Goal: Information Seeking & Learning: Learn about a topic

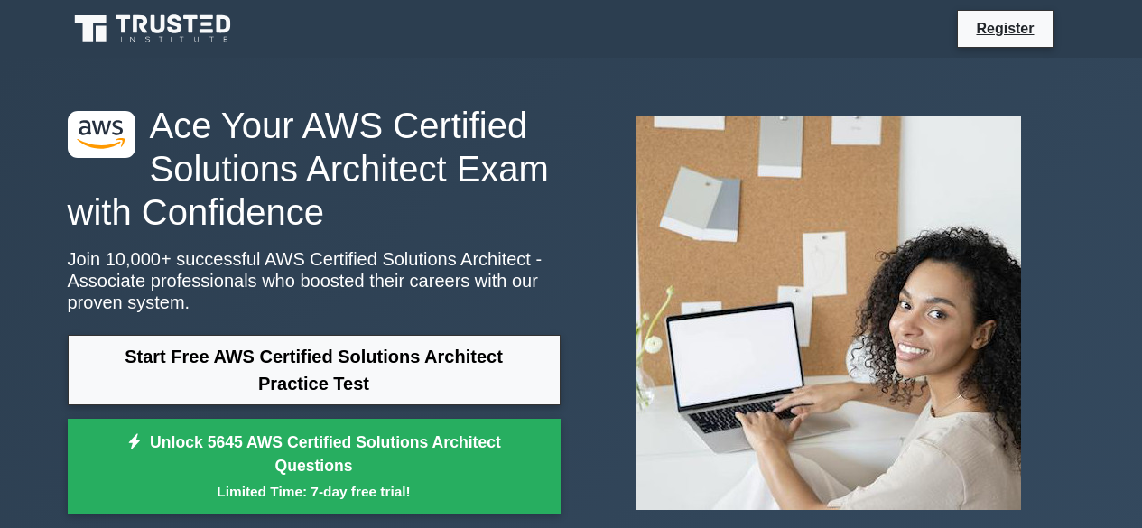
scroll to position [309, 0]
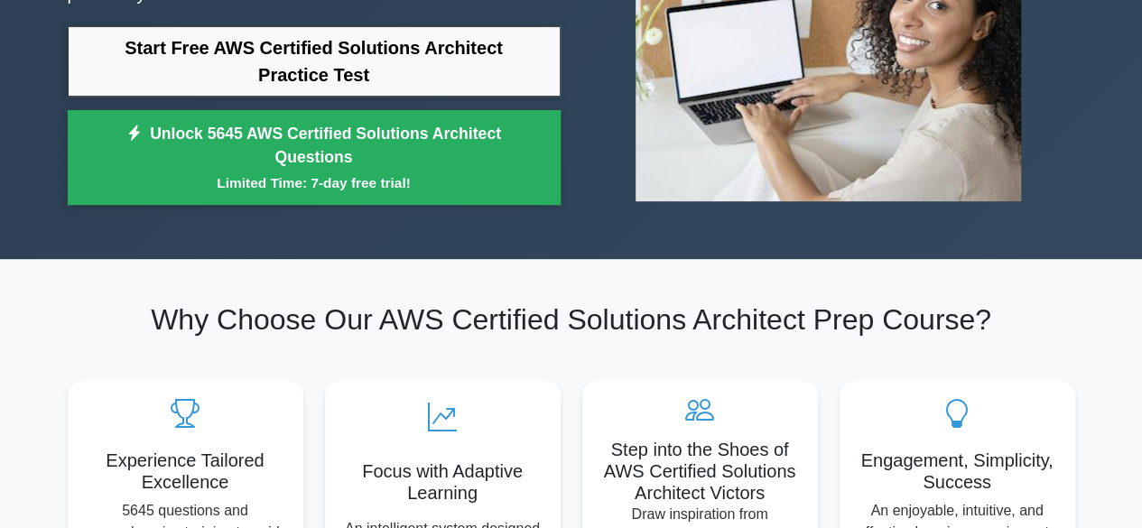
click at [345, 60] on link "Start Free AWS Certified Solutions Architect Practice Test" at bounding box center [314, 61] width 493 height 70
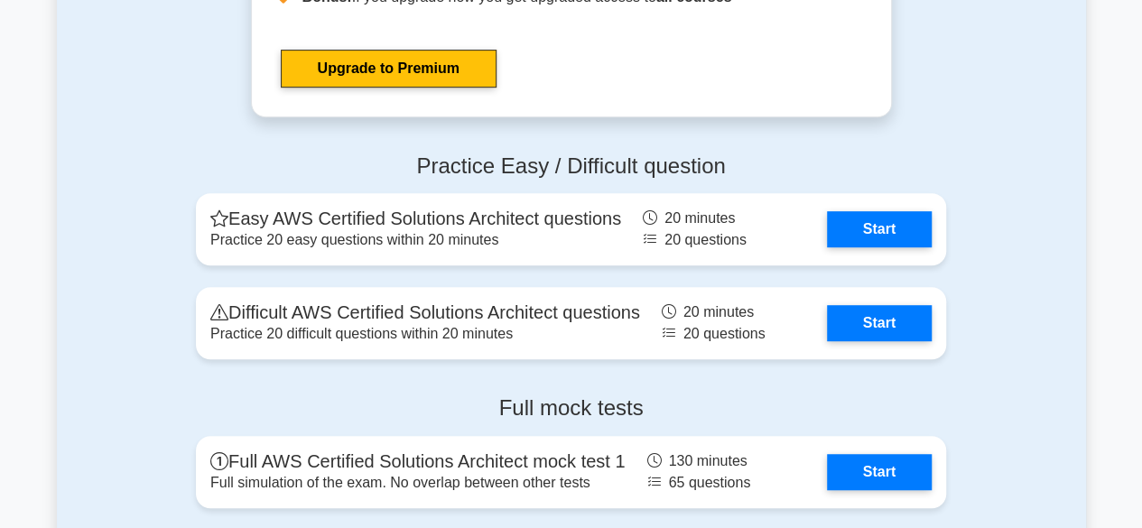
scroll to position [3837, 0]
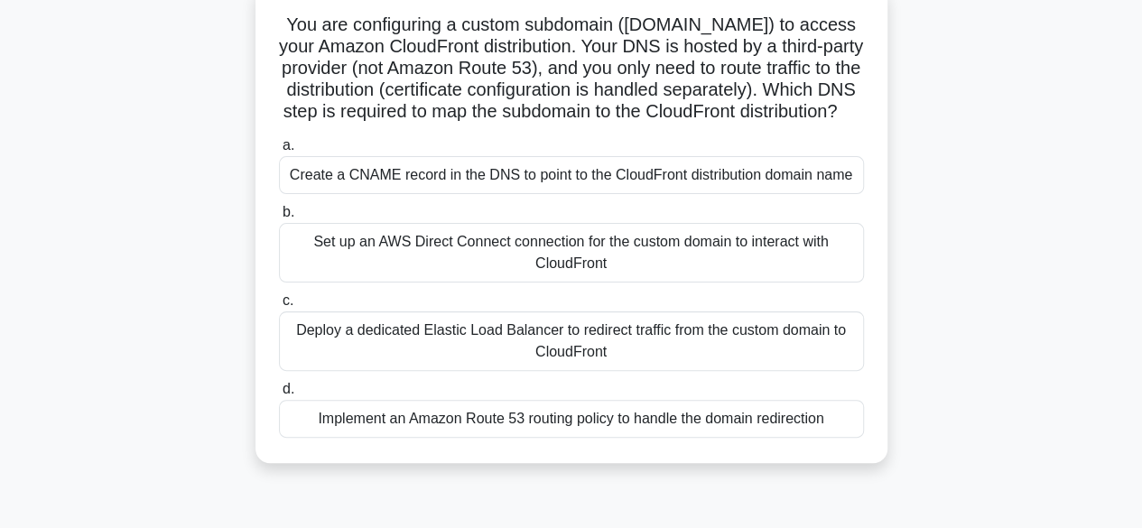
scroll to position [117, 0]
drag, startPoint x: 805, startPoint y: 26, endPoint x: 822, endPoint y: 130, distance: 105.2
click at [822, 123] on h5 "You are configuring a custom subdomain ([DOMAIN_NAME]) to access your Amazon Cl…" at bounding box center [571, 68] width 588 height 110
click at [684, 437] on div "Implement an Amazon Route 53 routing policy to handle the domain redirection" at bounding box center [571, 418] width 585 height 38
click at [279, 394] on input "d. Implement an Amazon Route 53 routing policy to handle the domain redirection" at bounding box center [279, 389] width 0 height 12
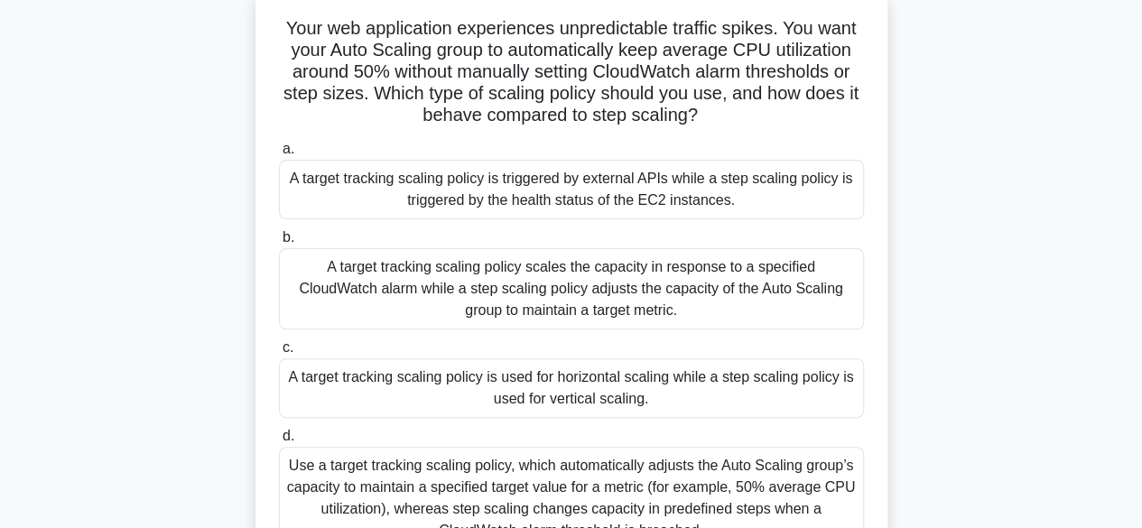
scroll to position [116, 0]
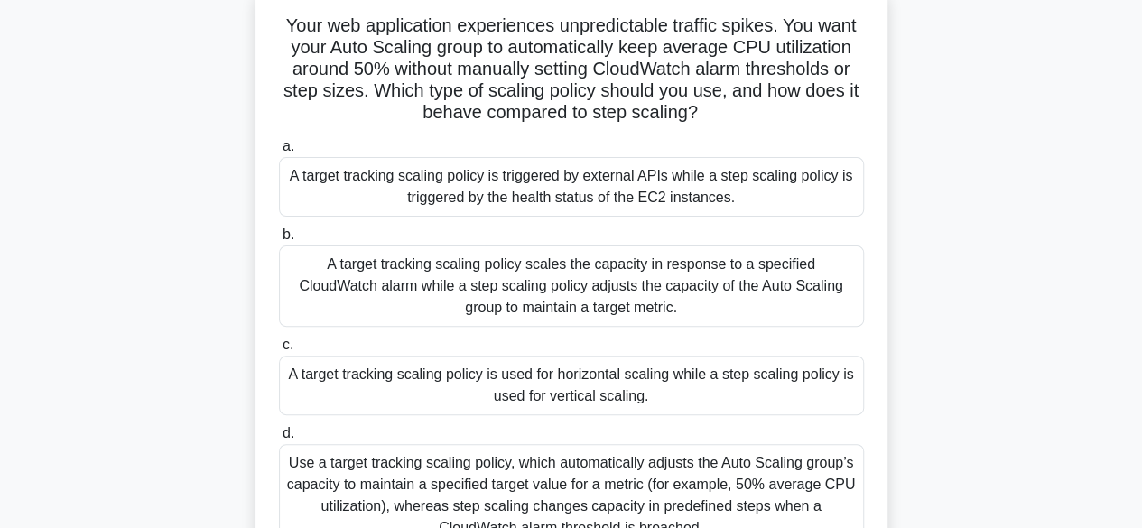
drag, startPoint x: 671, startPoint y: 51, endPoint x: 753, endPoint y: 108, distance: 99.9
click at [753, 108] on h5 "Your web application experiences unpredictable traffic spikes. You want your Au…" at bounding box center [571, 69] width 588 height 110
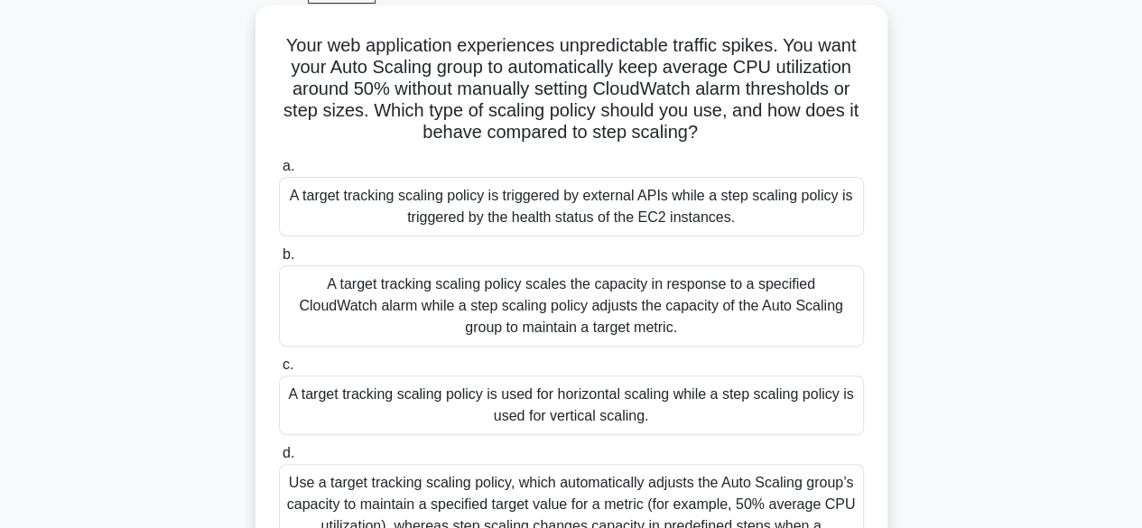
scroll to position [100, 0]
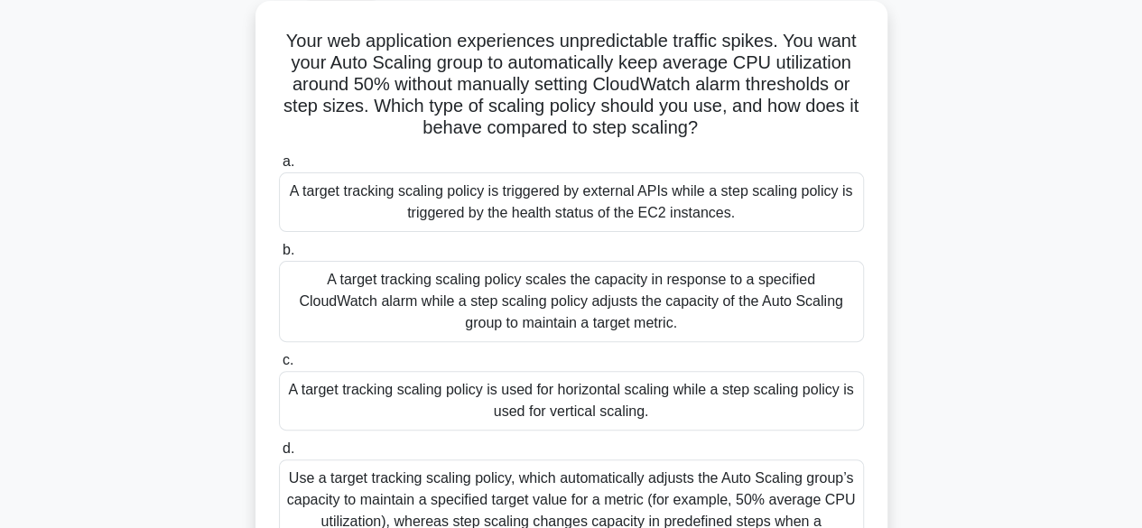
click at [754, 84] on h5 "Your web application experiences unpredictable traffic spikes. You want your Au…" at bounding box center [571, 85] width 588 height 110
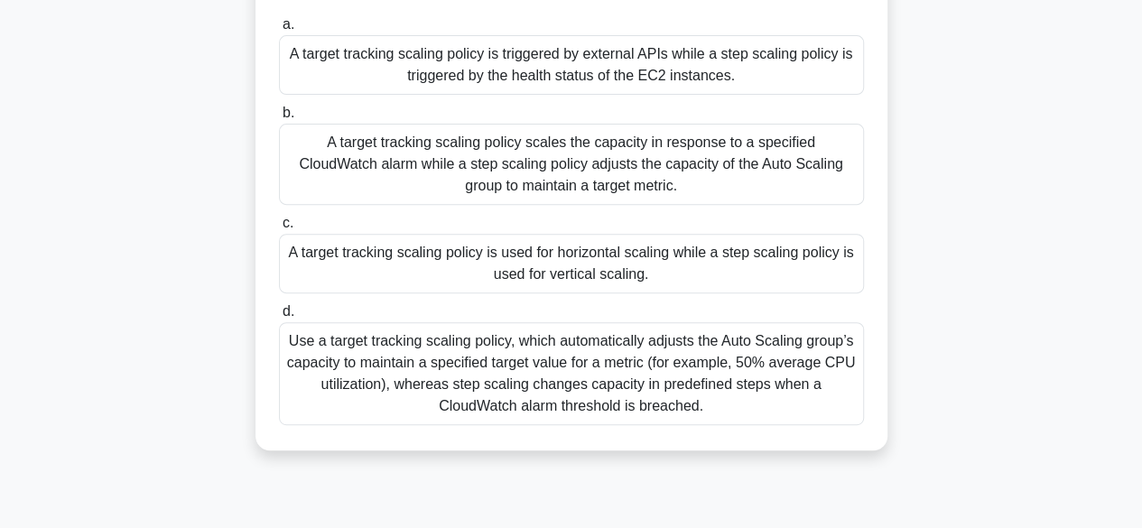
scroll to position [249, 0]
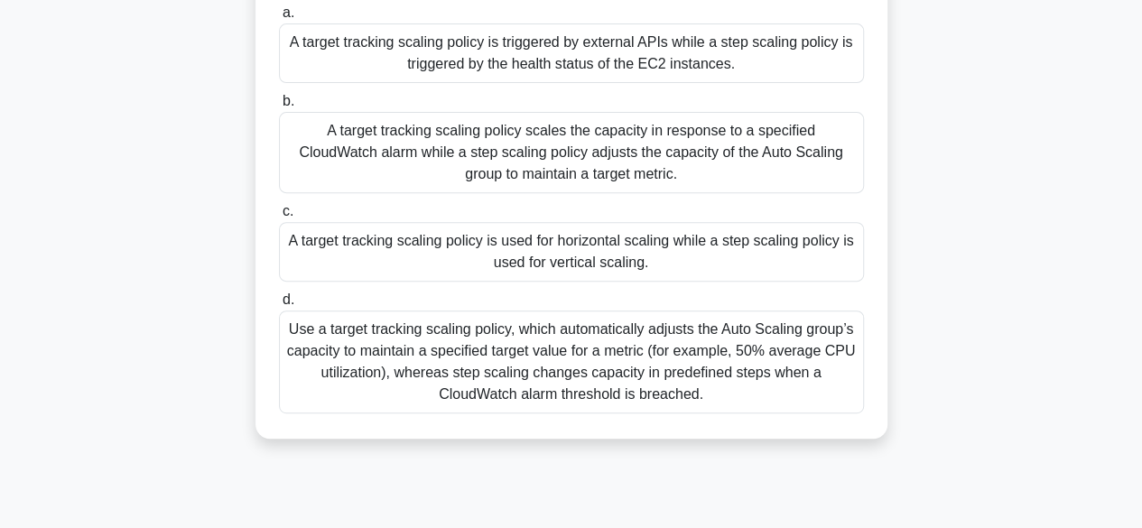
click at [578, 362] on div "Use a target tracking scaling policy, which automatically adjusts the Auto Scal…" at bounding box center [571, 361] width 585 height 103
click at [279, 306] on input "d. Use a target tracking scaling policy, which automatically adjusts the Auto S…" at bounding box center [279, 300] width 0 height 12
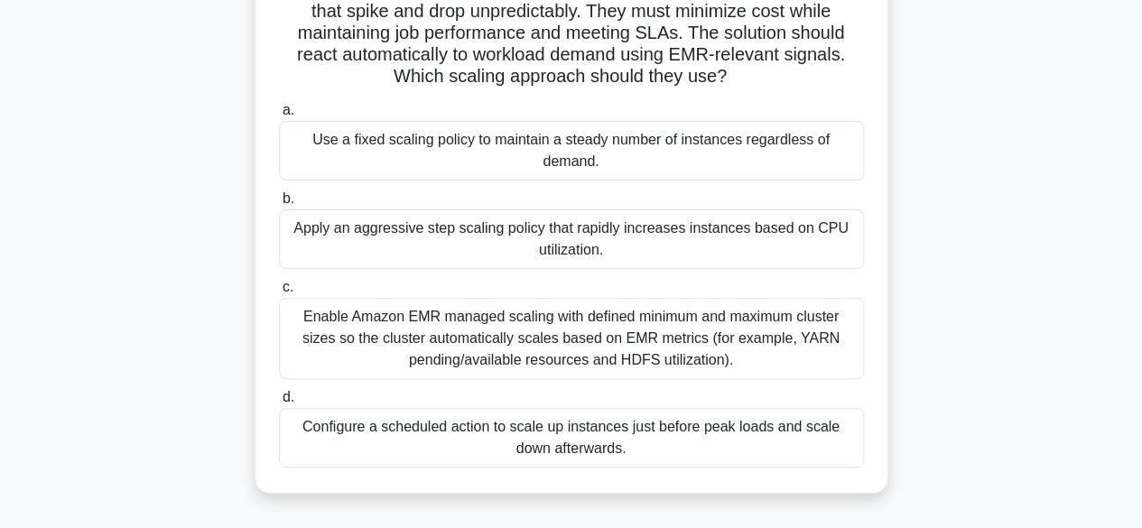
scroll to position [153, 0]
click at [570, 350] on div "Enable Amazon EMR managed scaling with defined minimum and maximum cluster size…" at bounding box center [571, 337] width 585 height 81
click at [279, 292] on input "c. Enable Amazon EMR managed scaling with defined minimum and maximum cluster s…" at bounding box center [279, 287] width 0 height 12
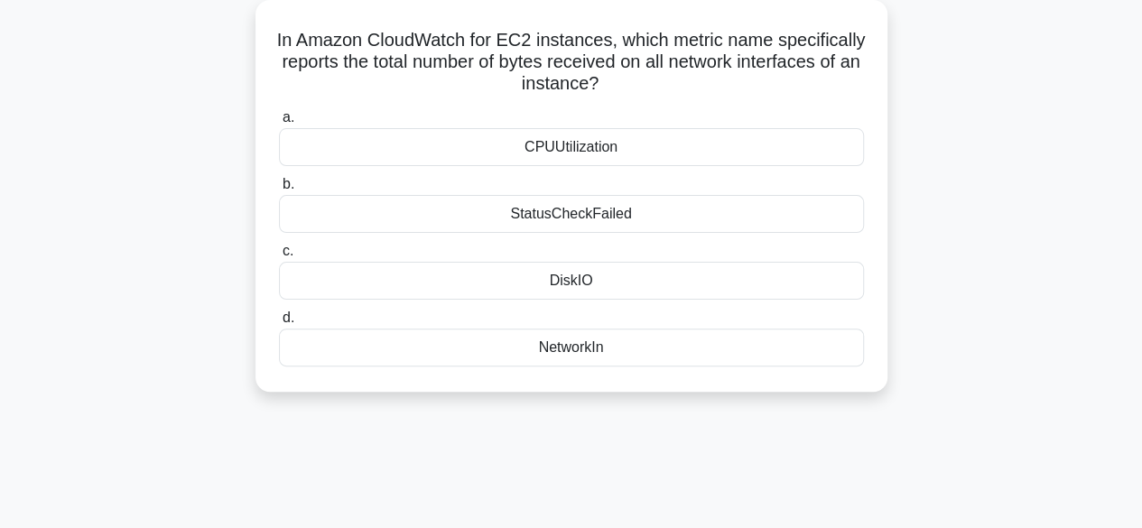
scroll to position [110, 0]
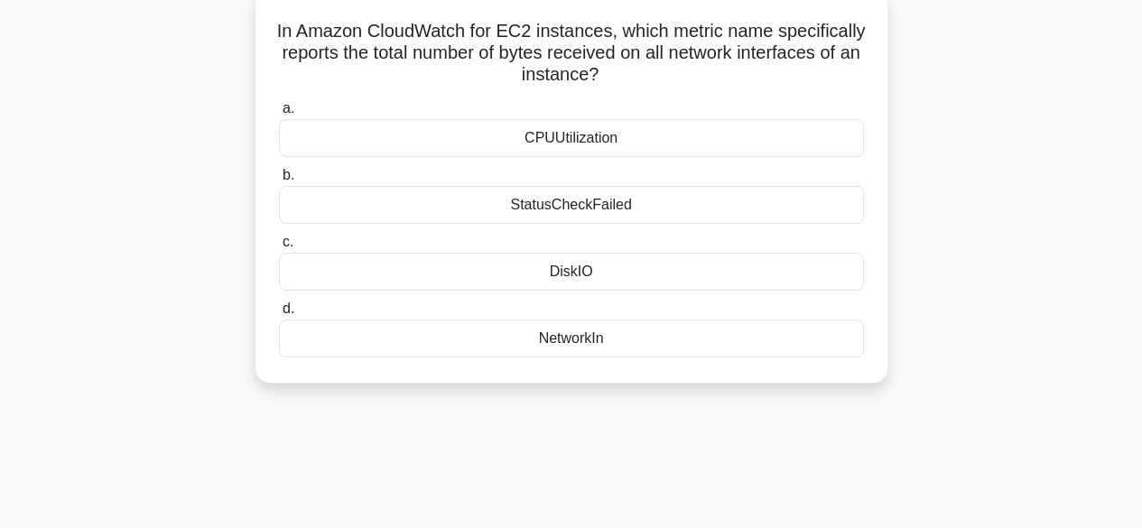
click at [563, 262] on div "DiskIO" at bounding box center [571, 272] width 585 height 38
click at [279, 248] on input "c. DiskIO" at bounding box center [279, 242] width 0 height 12
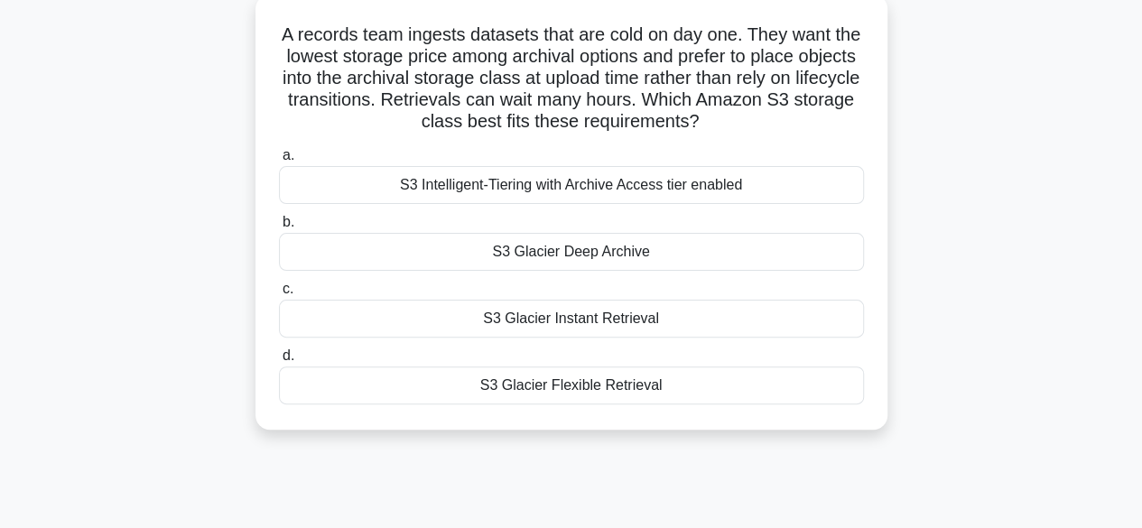
scroll to position [112, 0]
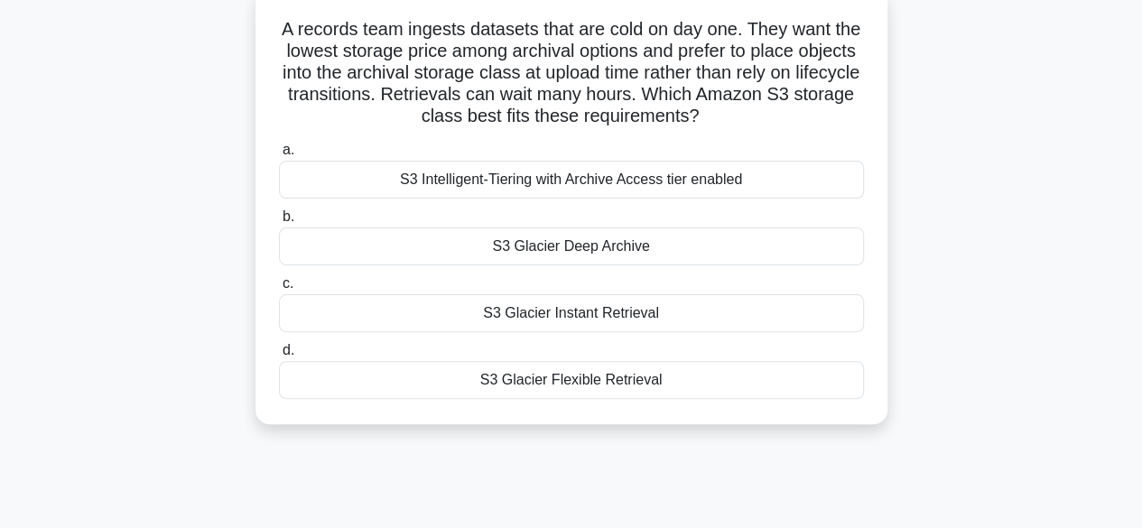
click at [565, 263] on div "S3 Glacier Deep Archive" at bounding box center [571, 246] width 585 height 38
click at [279, 223] on input "b. S3 Glacier Deep Archive" at bounding box center [279, 217] width 0 height 12
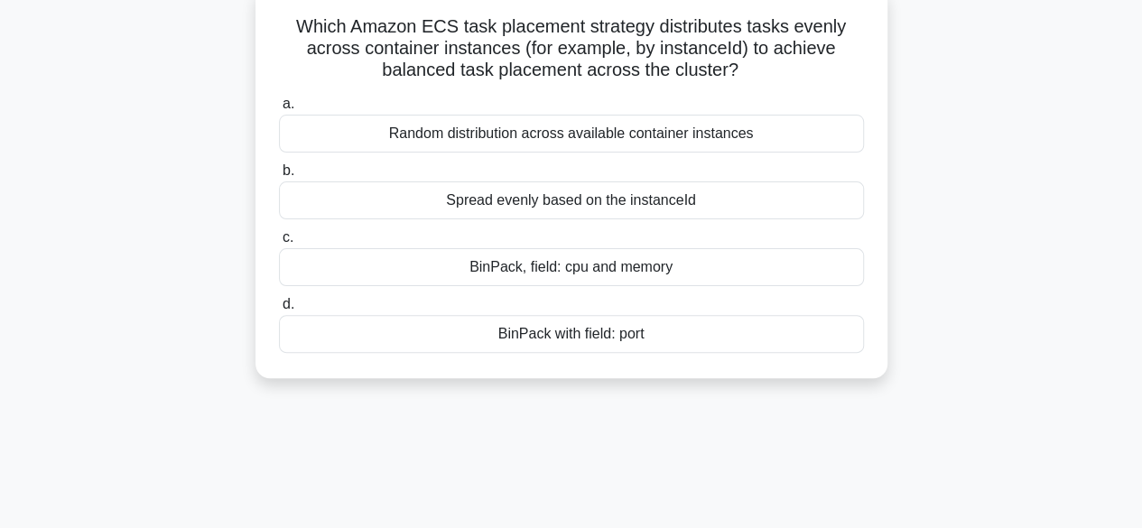
scroll to position [116, 0]
drag, startPoint x: 294, startPoint y: 22, endPoint x: 749, endPoint y: 68, distance: 457.2
click at [749, 68] on h5 "Which Amazon ECS task placement strategy distributes tasks evenly across contai…" at bounding box center [571, 47] width 588 height 67
copy h5 "Which Amazon ECS task placement strategy distributes tasks evenly across contai…"
click at [572, 206] on div "Spread evenly based on the instanceId" at bounding box center [571, 199] width 585 height 38
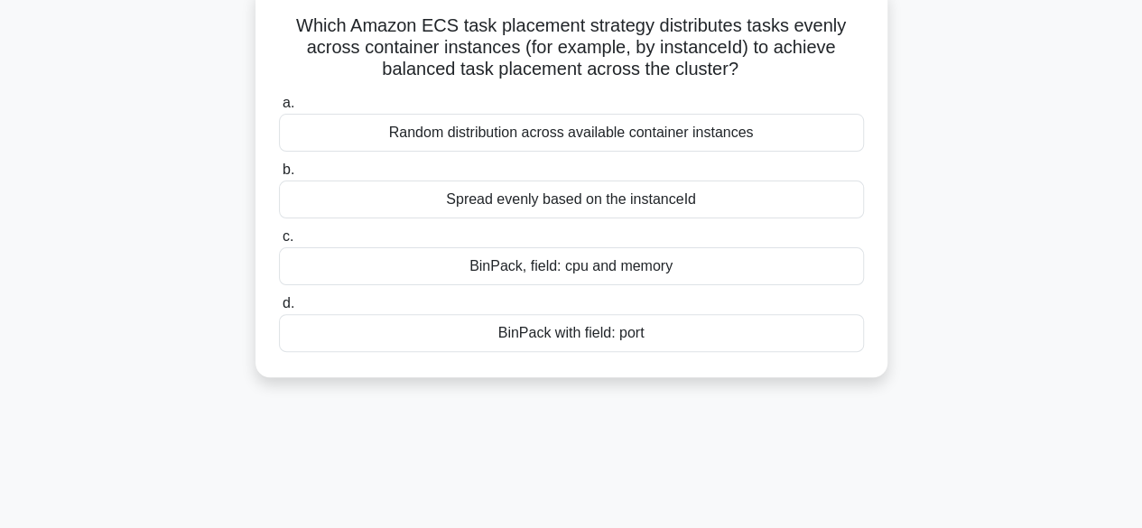
click at [279, 176] on input "b. Spread evenly based on the instanceId" at bounding box center [279, 170] width 0 height 12
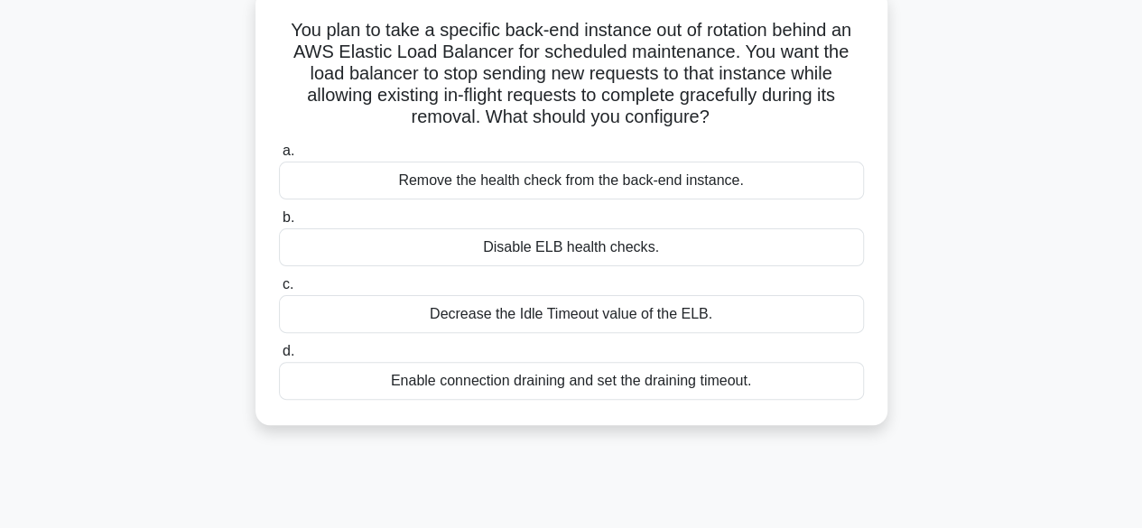
scroll to position [0, 0]
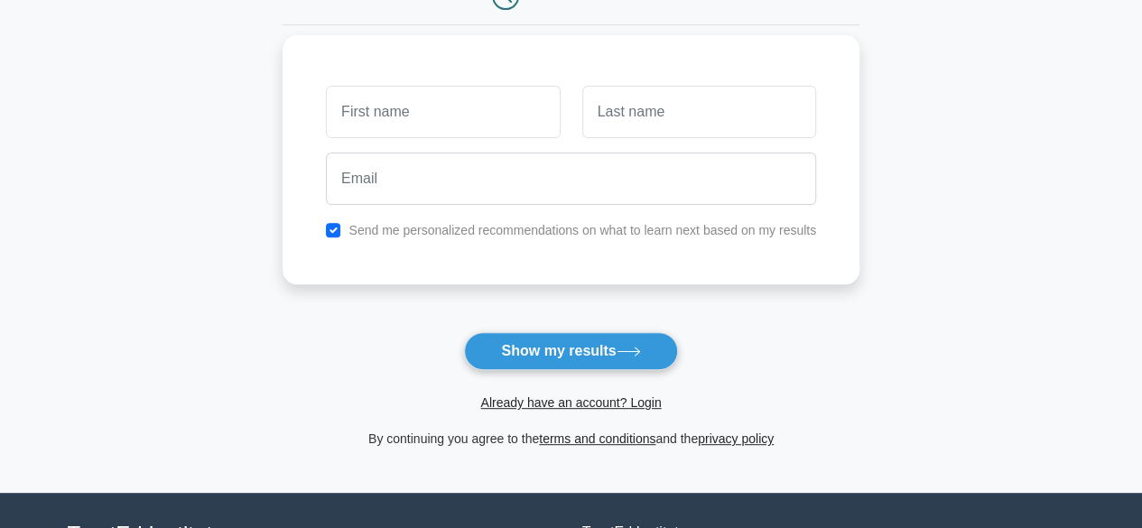
scroll to position [205, 0]
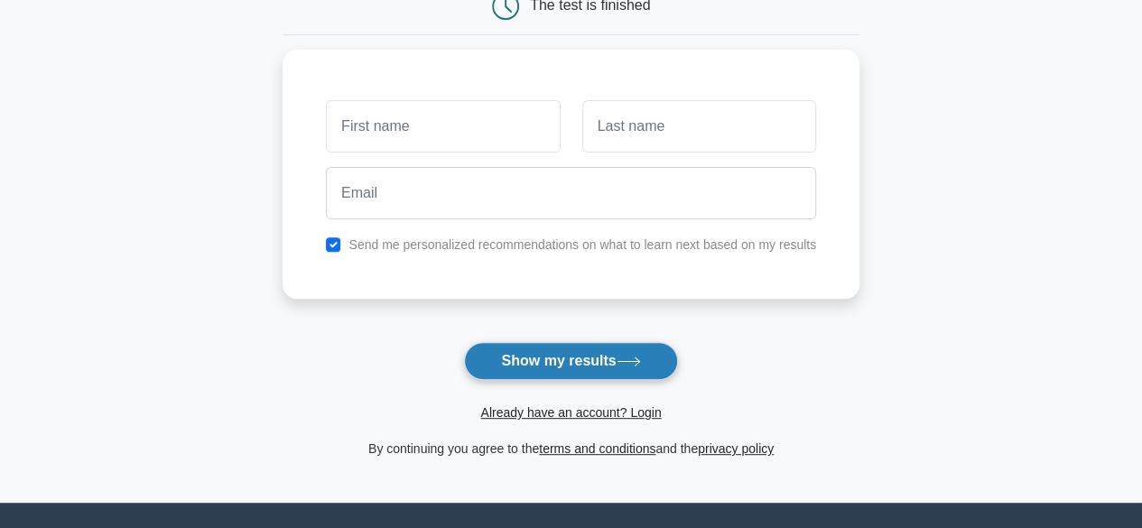
click at [565, 370] on button "Show my results" at bounding box center [570, 361] width 213 height 38
